Goal: Task Accomplishment & Management: Use online tool/utility

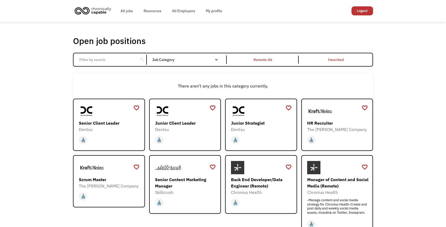
click at [46, 36] on div "Open job positions You have X liked items Search search Filter by category Admi…" at bounding box center [223, 181] width 446 height 318
click at [79, 52] on div "Open job positions You have X liked items Search search Filter by category Admi…" at bounding box center [223, 181] width 300 height 290
click at [126, 55] on input "Email Form" at bounding box center [105, 60] width 59 height 10
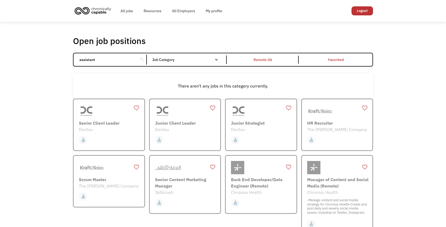
type input "assistant"
click input "Email Form" at bounding box center [0, 0] width 0 height 0
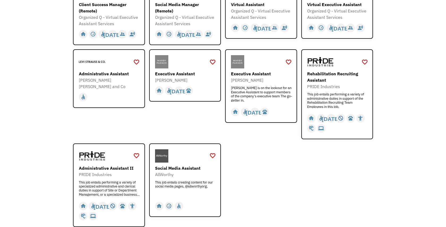
scroll to position [119, 0]
click at [105, 77] on div "[PERSON_NAME] [PERSON_NAME] and Co" at bounding box center [110, 83] width 62 height 13
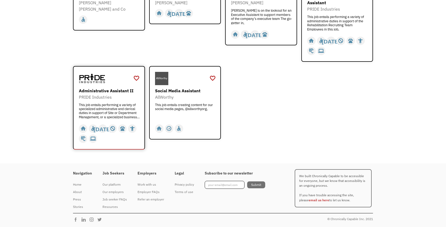
scroll to position [196, 0]
click at [100, 101] on div "Administrative Assistant II PRIDE Industries This job entails performing a vari…" at bounding box center [110, 103] width 62 height 31
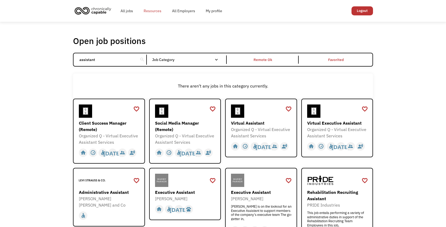
scroll to position [0, 0]
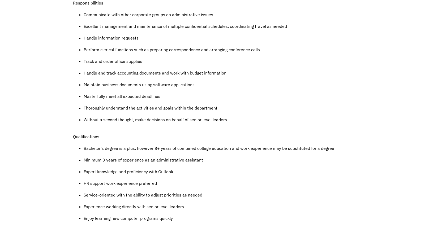
scroll to position [268, 0]
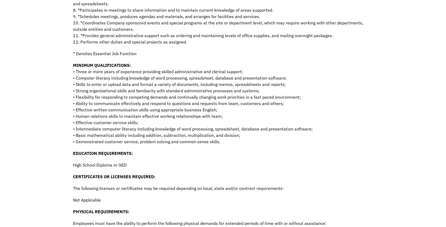
scroll to position [253, 0]
